Goal: Information Seeking & Learning: Learn about a topic

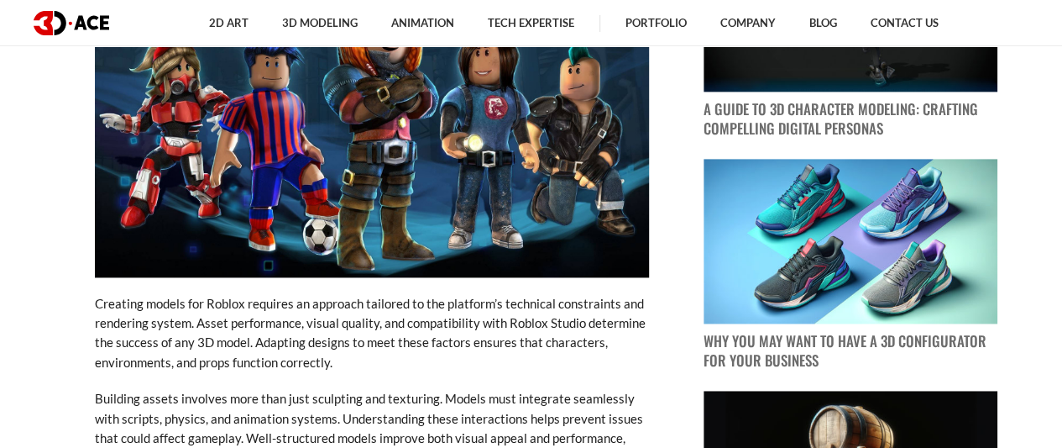
scroll to position [1058, 0]
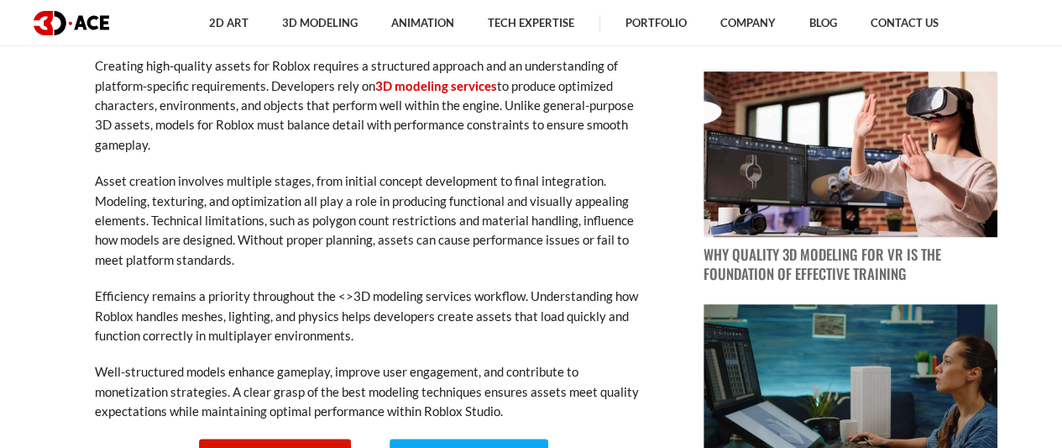
scroll to position [448, 0]
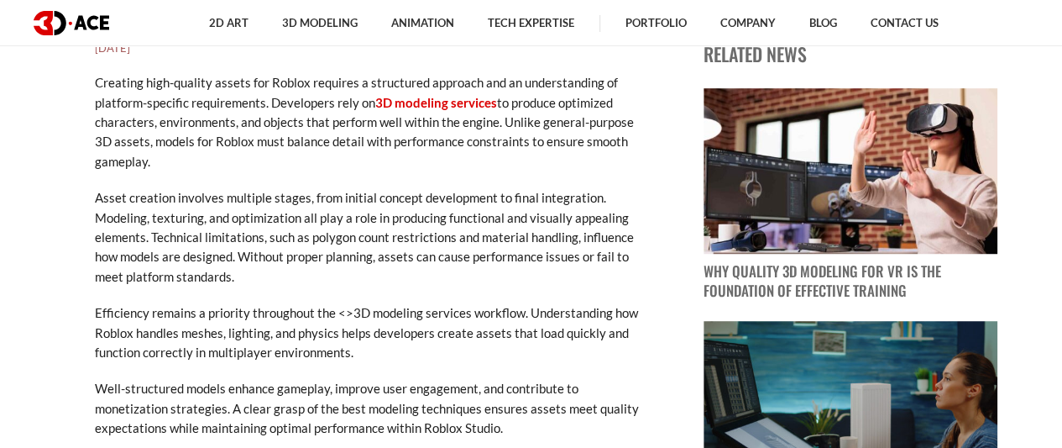
drag, startPoint x: 82, startPoint y: 66, endPoint x: 262, endPoint y: 160, distance: 202.9
click at [262, 160] on p "Creating high-quality assets for Roblox requires a structured approach and an u…" at bounding box center [372, 122] width 554 height 98
drag, startPoint x: 94, startPoint y: 78, endPoint x: 244, endPoint y: 152, distance: 166.8
click at [244, 152] on p "Creating high-quality assets for Roblox requires a structured approach and an u…" at bounding box center [372, 122] width 554 height 98
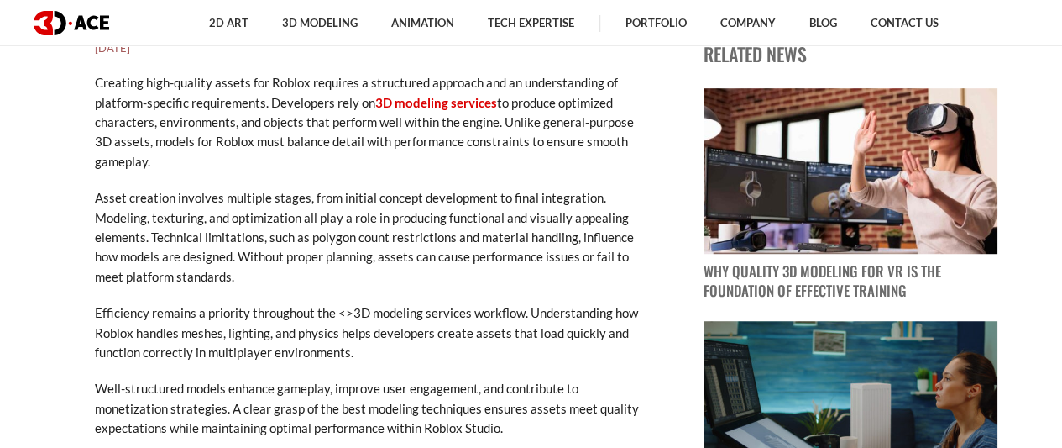
copy p "Creating high-quality assets for Roblox requires a structured approach and an u…"
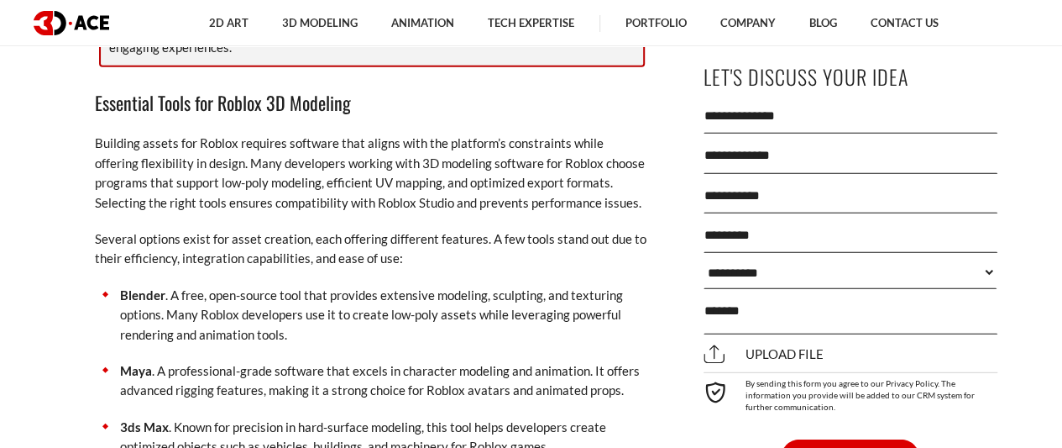
scroll to position [2158, 0]
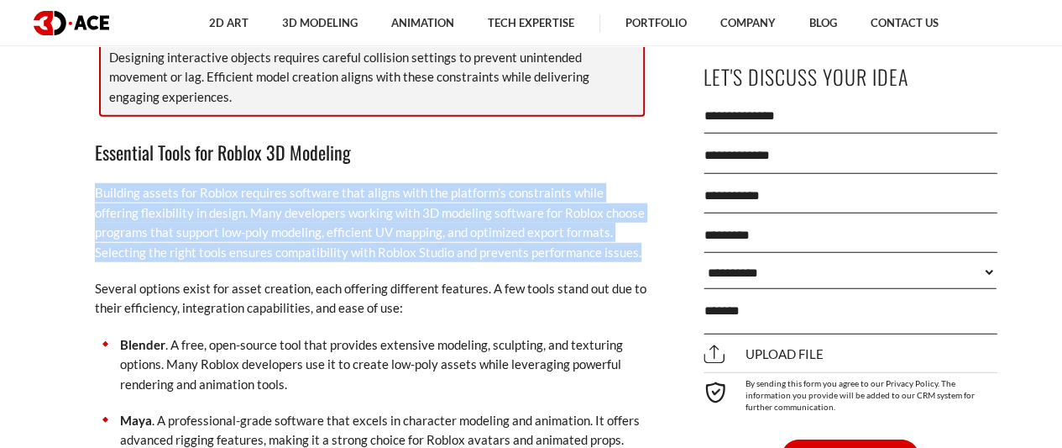
drag, startPoint x: 93, startPoint y: 170, endPoint x: 638, endPoint y: 228, distance: 548.1
copy p "Building assets for Roblox requires software that aligns with the platform’s co…"
